Goal: Information Seeking & Learning: Learn about a topic

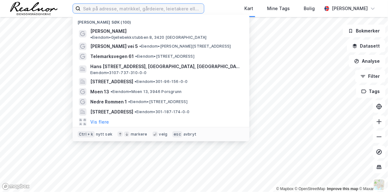
click at [116, 8] on input at bounding box center [141, 8] width 123 height 9
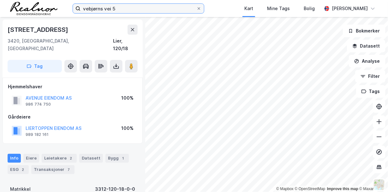
click at [131, 11] on input "vebjørns vei 5" at bounding box center [138, 8] width 116 height 9
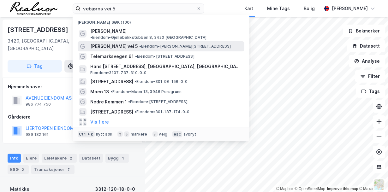
click at [139, 44] on span "• Eiendom • [STREET_ADDRESS]" at bounding box center [185, 46] width 92 height 5
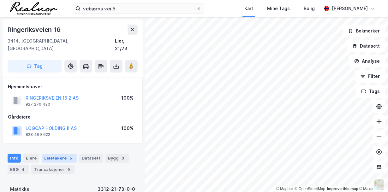
click at [50, 154] on div "Leietakere 5" at bounding box center [59, 158] width 35 height 9
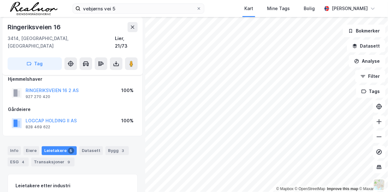
scroll to position [5, 0]
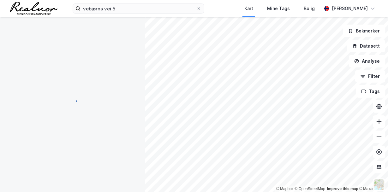
scroll to position [5, 0]
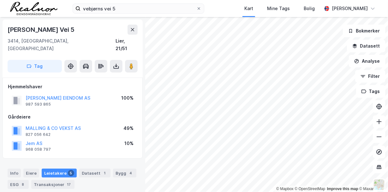
scroll to position [5, 0]
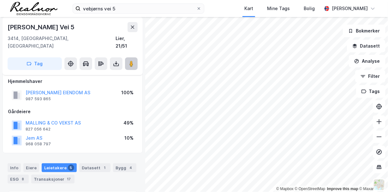
click at [131, 61] on image at bounding box center [131, 64] width 4 height 6
click at [130, 61] on image at bounding box center [131, 64] width 4 height 6
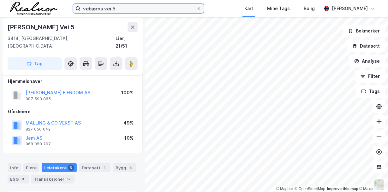
click at [131, 7] on input "vebjørns vei 5" at bounding box center [138, 8] width 116 height 9
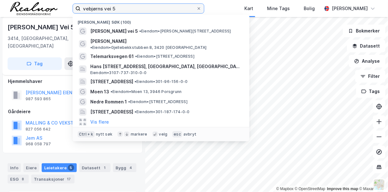
drag, startPoint x: 119, startPoint y: 10, endPoint x: 50, endPoint y: 6, distance: 69.2
click at [52, 6] on div "vebjørns vei 5 Nylige søk (100) [PERSON_NAME] vei 5 • Eiendom • [STREET_ADDRESS…" at bounding box center [194, 8] width 388 height 17
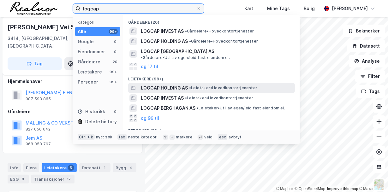
type input "logcap"
click at [169, 84] on span "LOGCAP HOLDING AS" at bounding box center [164, 88] width 47 height 8
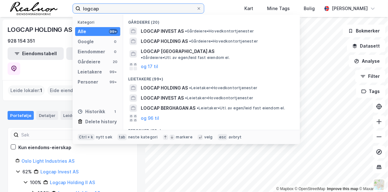
click at [122, 5] on input "logcap" at bounding box center [138, 8] width 116 height 9
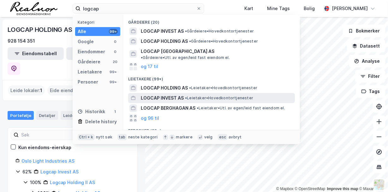
click at [174, 94] on span "LOGCAP INVEST AS" at bounding box center [162, 98] width 43 height 8
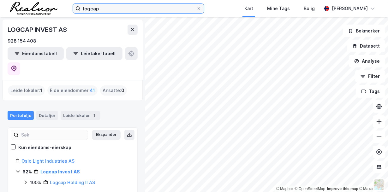
click at [109, 9] on input "logcap" at bounding box center [138, 8] width 116 height 9
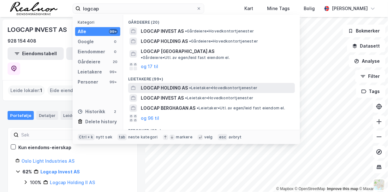
click at [171, 84] on span "LOGCAP HOLDING AS" at bounding box center [164, 88] width 47 height 8
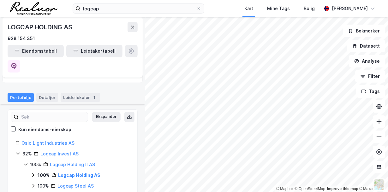
scroll to position [26, 0]
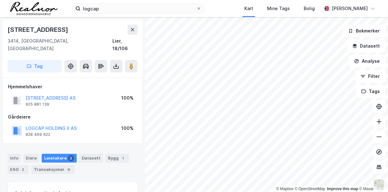
scroll to position [5, 0]
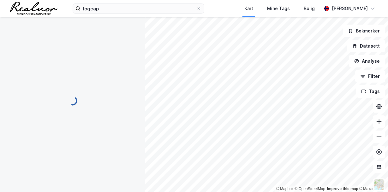
scroll to position [5, 0]
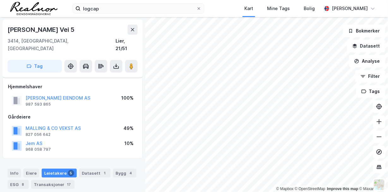
scroll to position [5, 0]
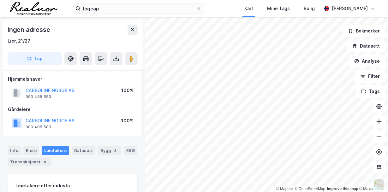
scroll to position [5, 0]
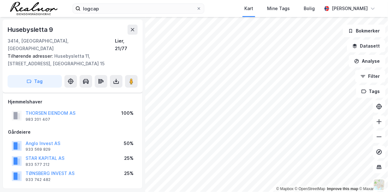
scroll to position [5, 0]
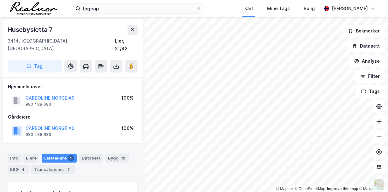
scroll to position [5, 0]
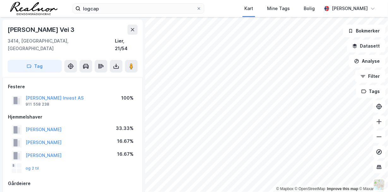
scroll to position [5, 0]
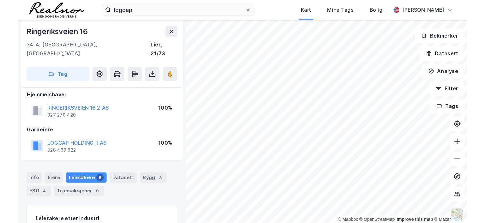
scroll to position [5, 0]
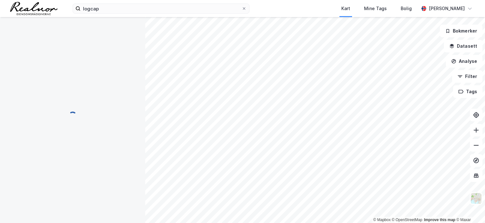
scroll to position [5, 0]
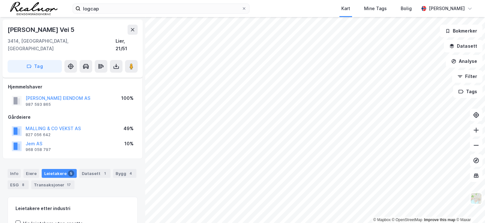
scroll to position [5, 0]
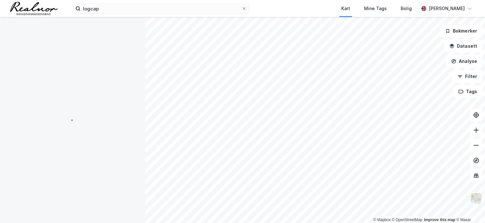
scroll to position [5, 0]
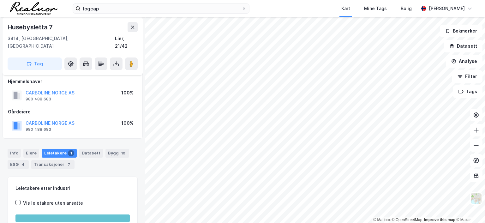
scroll to position [5, 0]
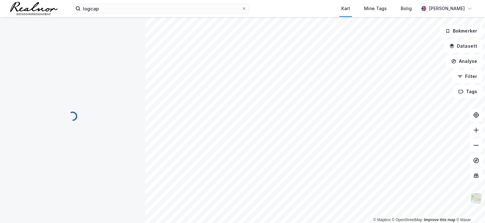
scroll to position [5, 0]
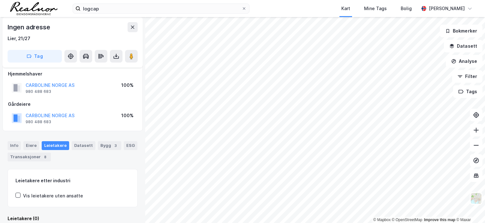
scroll to position [5, 0]
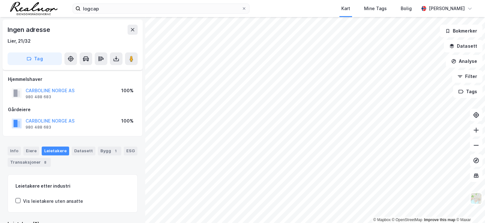
scroll to position [5, 0]
